Goal: Task Accomplishment & Management: Complete application form

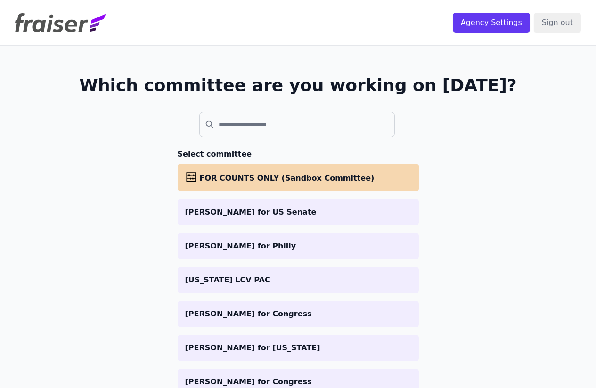
scroll to position [628, 0]
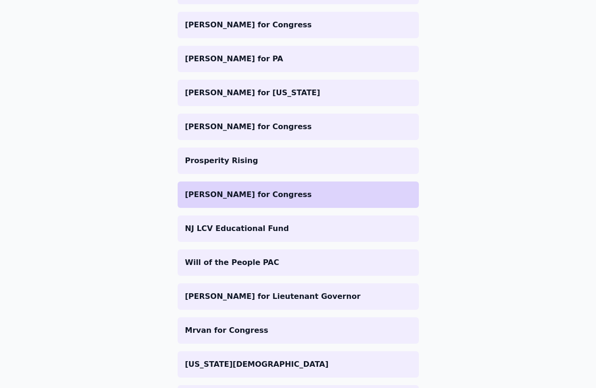
click at [228, 194] on p "[PERSON_NAME] for Congress" at bounding box center [298, 194] width 226 height 11
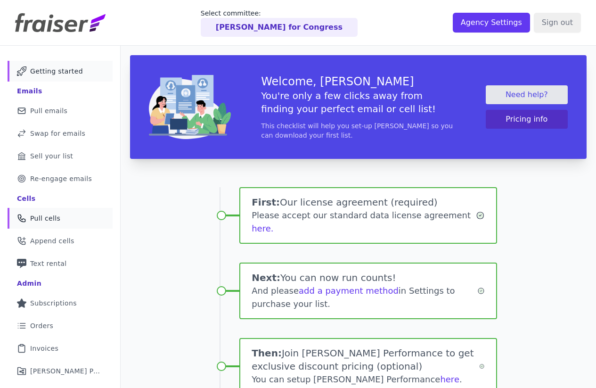
scroll to position [116, 0]
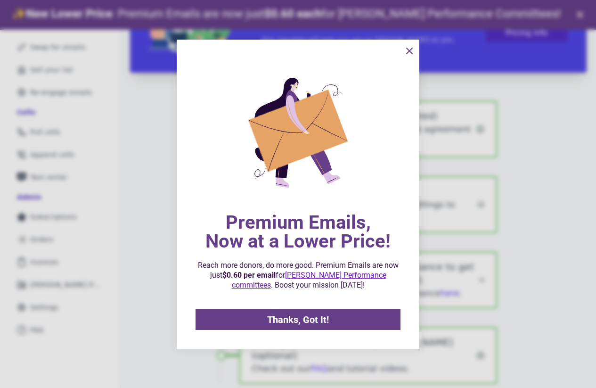
click at [40, 281] on div at bounding box center [298, 194] width 596 height 388
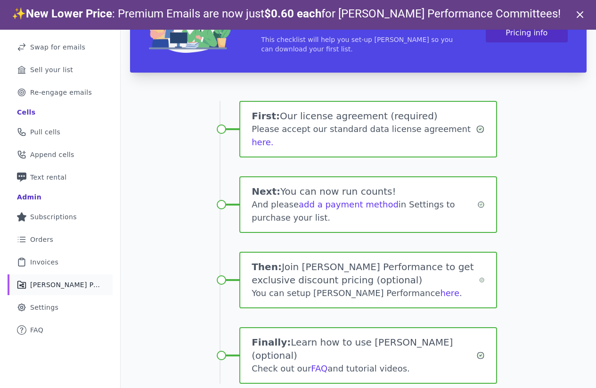
click at [74, 279] on link "Share Icon Outline of a share [PERSON_NAME] Performance" at bounding box center [60, 284] width 105 height 21
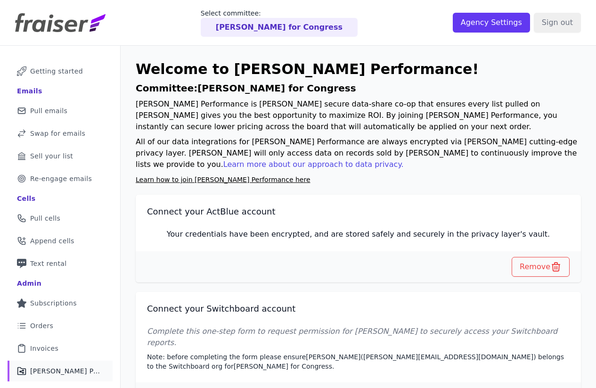
scroll to position [46, 0]
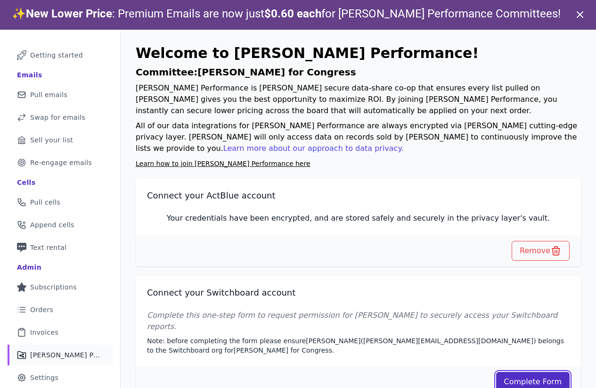
click at [526, 373] on link "Complete Form" at bounding box center [533, 381] width 74 height 20
